Goal: Information Seeking & Learning: Learn about a topic

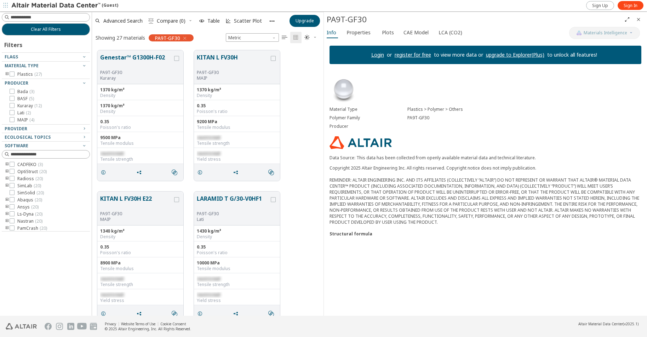
scroll to position [6, 6]
click at [212, 136] on span "restricted" at bounding box center [208, 137] width 23 height 6
click at [214, 139] on span "restricted" at bounding box center [208, 137] width 23 height 6
click at [119, 155] on span "restricted" at bounding box center [111, 153] width 23 height 6
click at [127, 158] on div "Tensile strength" at bounding box center [140, 159] width 80 height 6
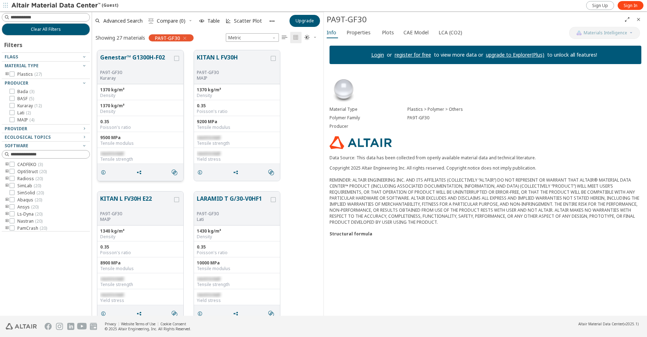
click at [123, 150] on div "restricted Tensile strength" at bounding box center [140, 156] width 86 height 16
drag, startPoint x: 130, startPoint y: 122, endPoint x: 130, endPoint y: 118, distance: 4.3
click at [130, 118] on div "0.35 [PERSON_NAME]'s ratio" at bounding box center [140, 124] width 86 height 16
click at [134, 81] on div "Genestar™ G1300H-F02 PA9T-GF30 Kuraray" at bounding box center [140, 67] width 86 height 34
click at [151, 60] on button "Genestar™ G1300H-F02" at bounding box center [136, 61] width 73 height 17
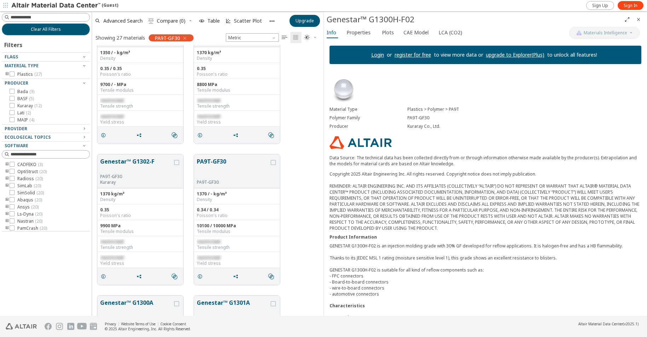
scroll to position [1026, 0]
